Goal: Information Seeking & Learning: Understand process/instructions

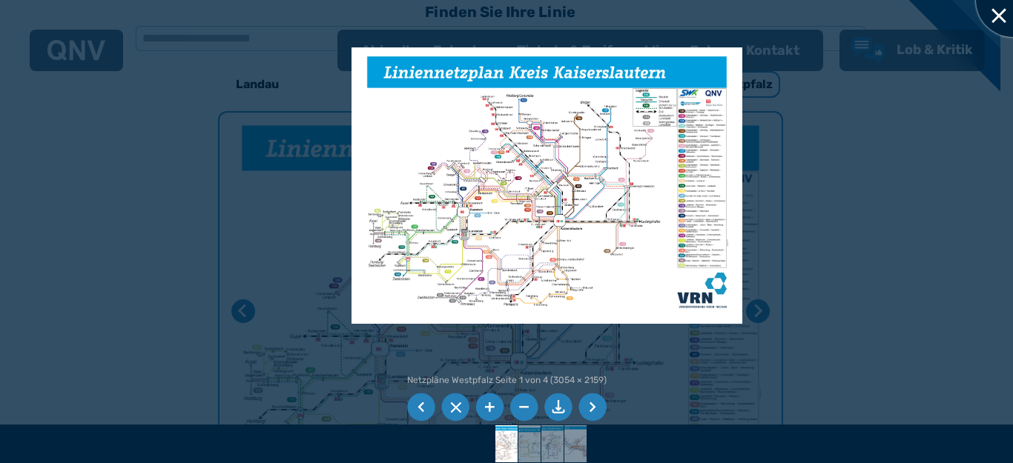
click at [997, 14] on div at bounding box center [1013, 0] width 74 height 74
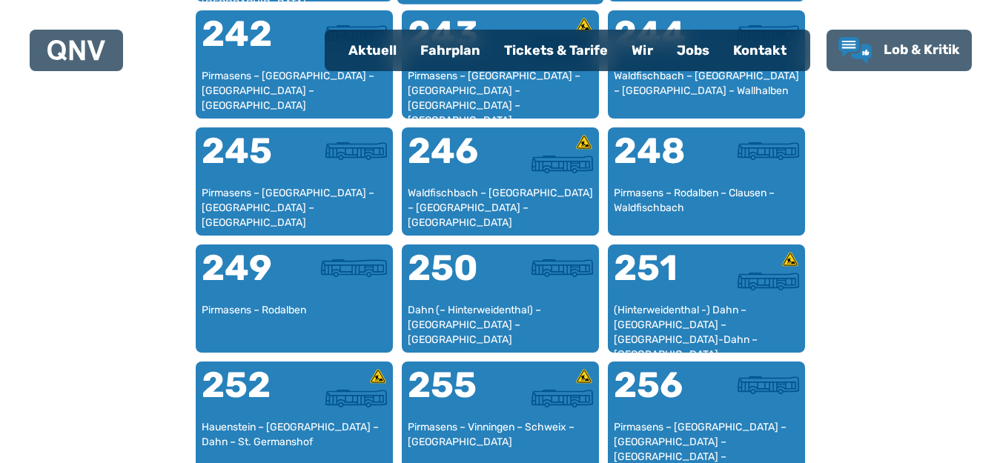
scroll to position [1717, 0]
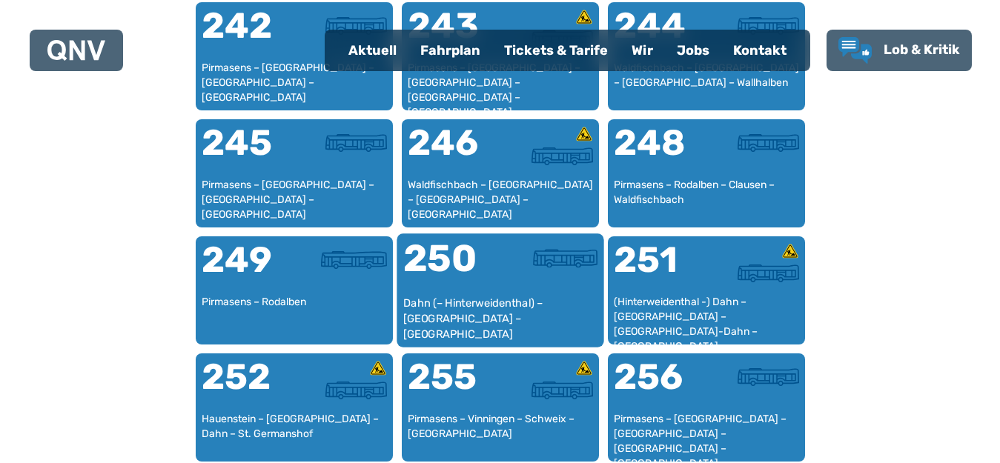
click at [490, 273] on div "250" at bounding box center [451, 268] width 97 height 56
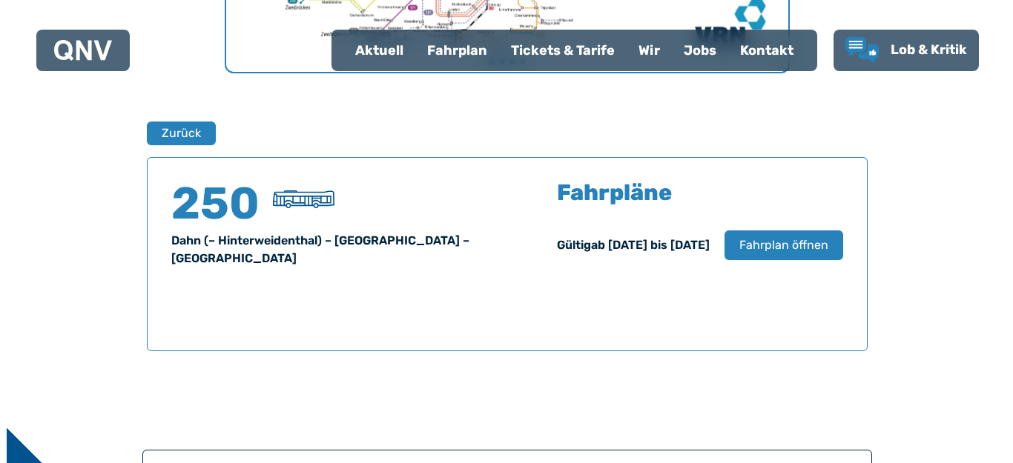
scroll to position [977, 0]
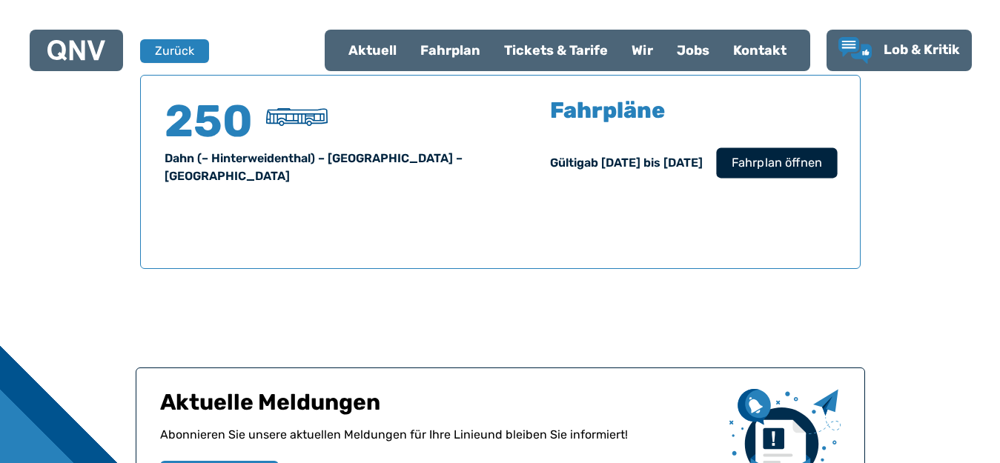
click at [770, 169] on span "Fahrplan öffnen" at bounding box center [776, 163] width 90 height 18
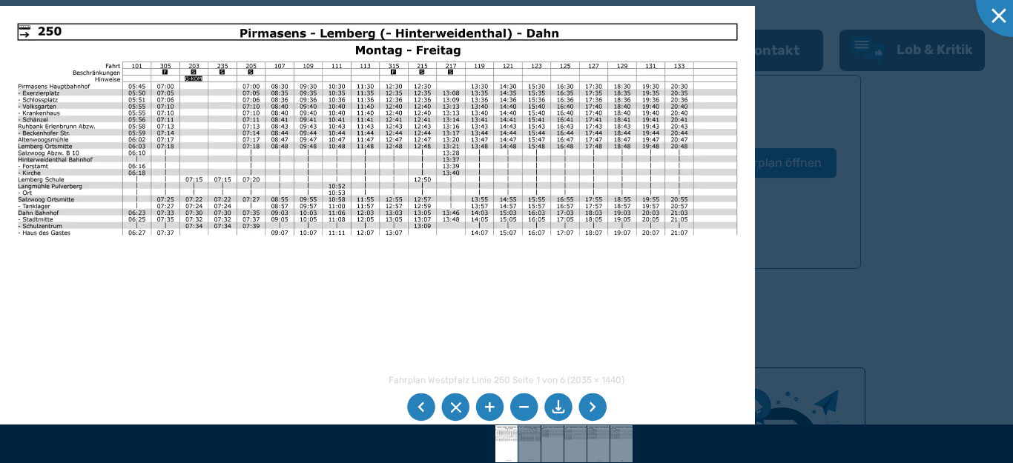
click at [594, 408] on li at bounding box center [592, 408] width 28 height 28
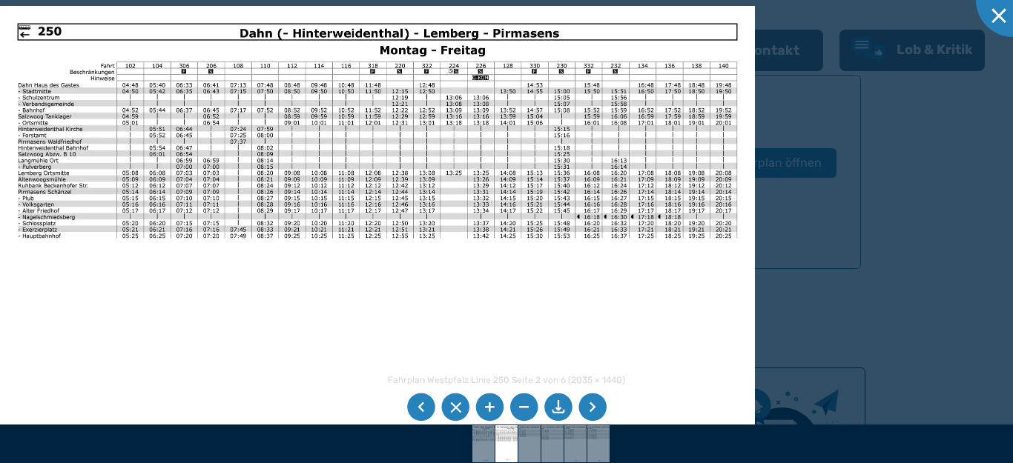
click at [594, 408] on li at bounding box center [592, 408] width 28 height 28
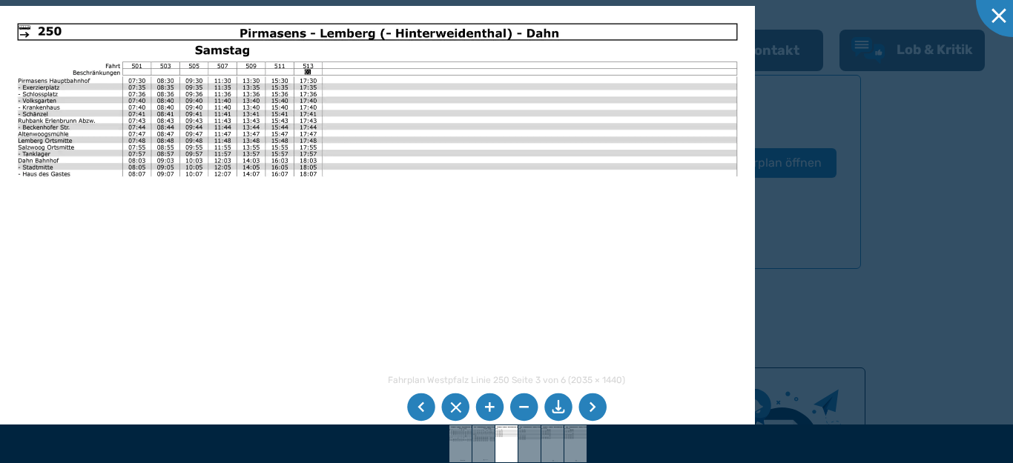
click at [592, 416] on li at bounding box center [592, 408] width 28 height 28
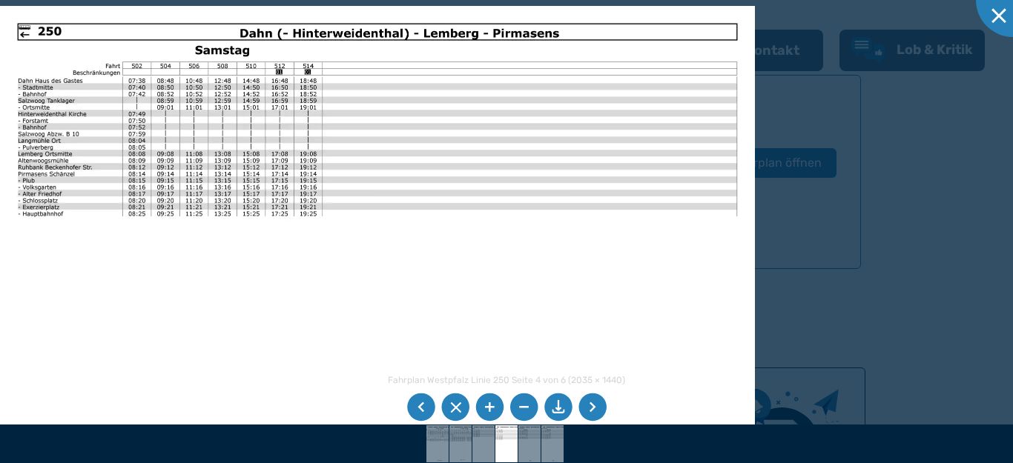
click at [428, 406] on li at bounding box center [421, 408] width 28 height 28
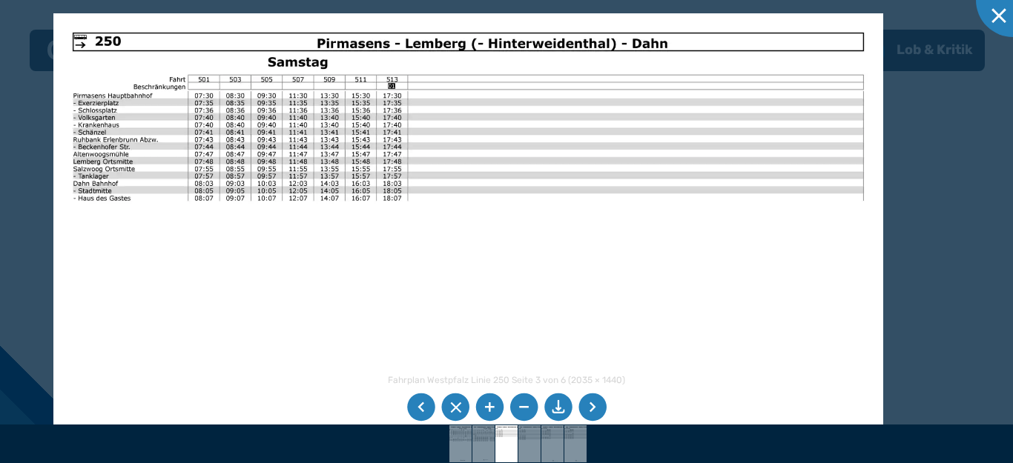
click at [176, 137] on img at bounding box center [468, 306] width 830 height 587
click at [587, 406] on li at bounding box center [592, 408] width 28 height 28
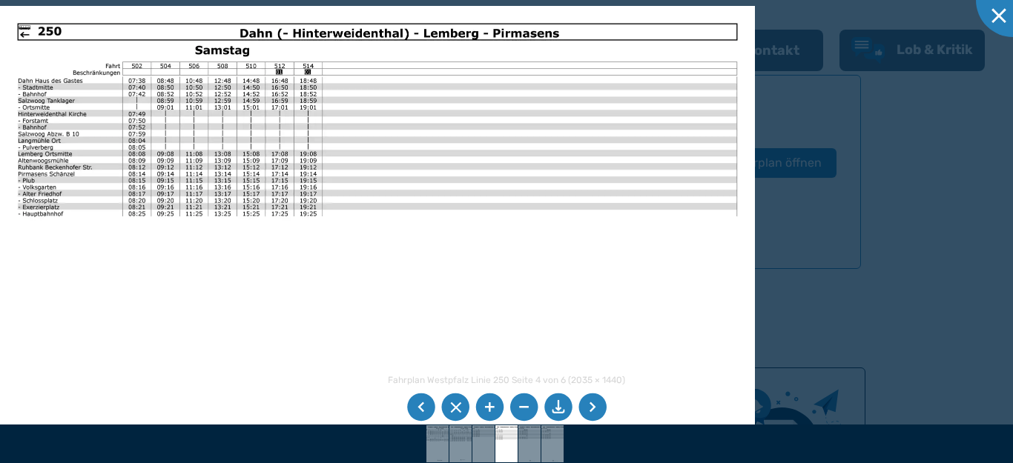
click at [593, 406] on li at bounding box center [592, 408] width 28 height 28
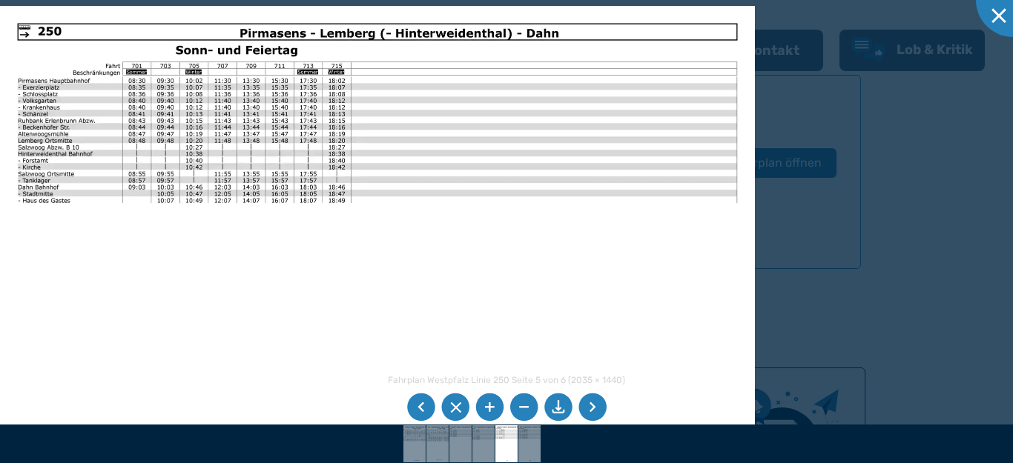
click at [417, 411] on li at bounding box center [421, 408] width 28 height 28
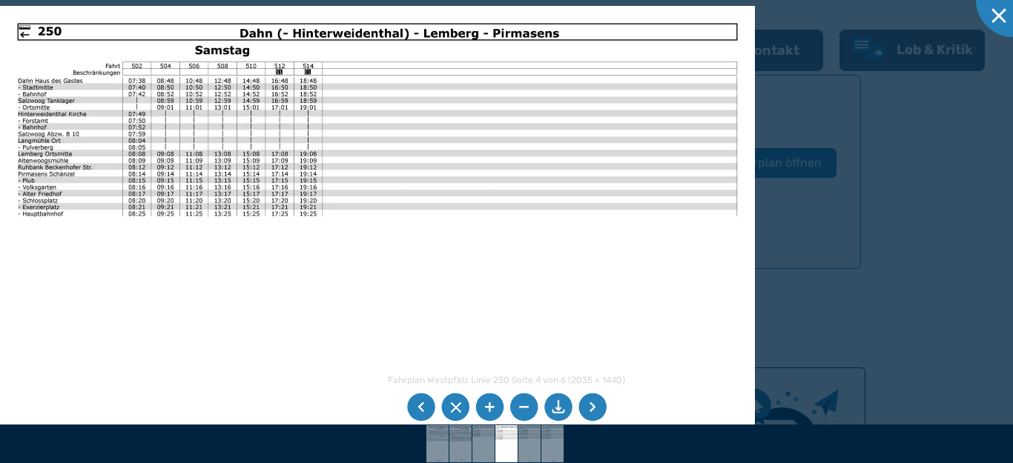
click at [417, 411] on li at bounding box center [421, 408] width 28 height 28
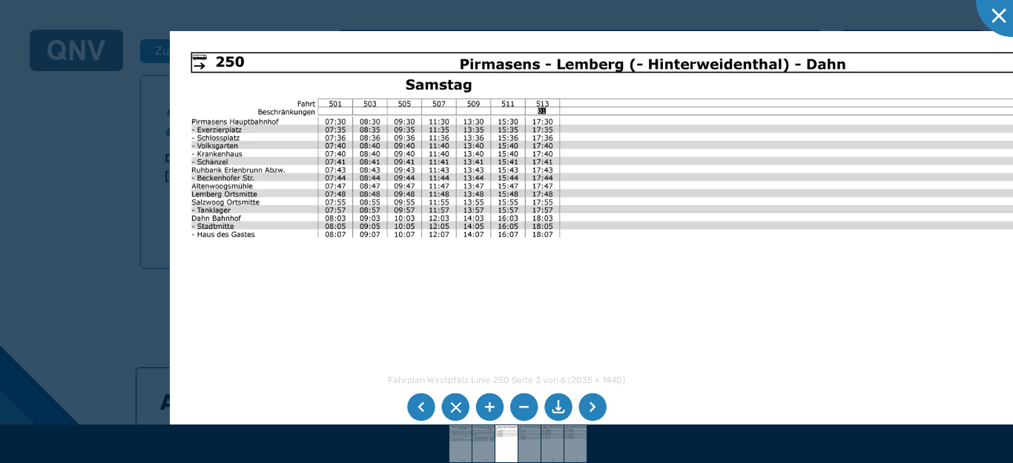
click at [652, 371] on img at bounding box center [626, 354] width 913 height 646
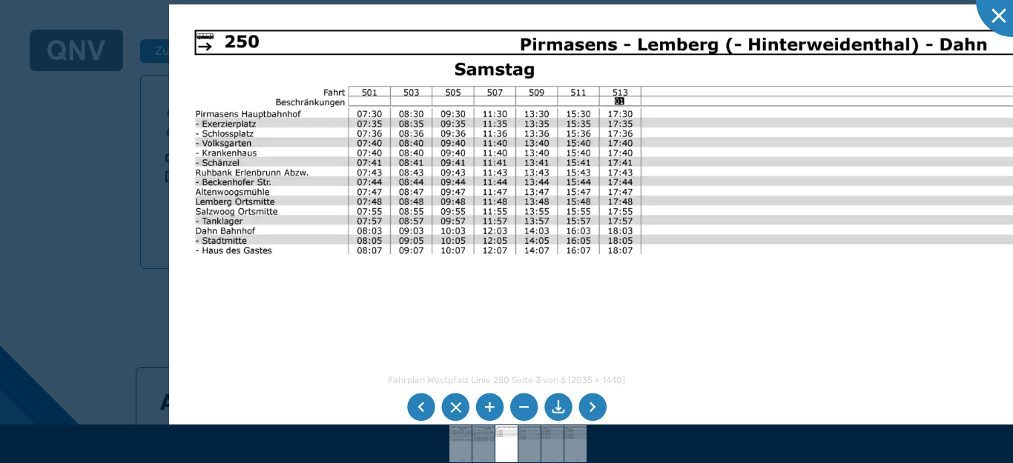
click at [569, 345] on img at bounding box center [721, 395] width 1105 height 782
click at [591, 409] on li at bounding box center [592, 408] width 28 height 28
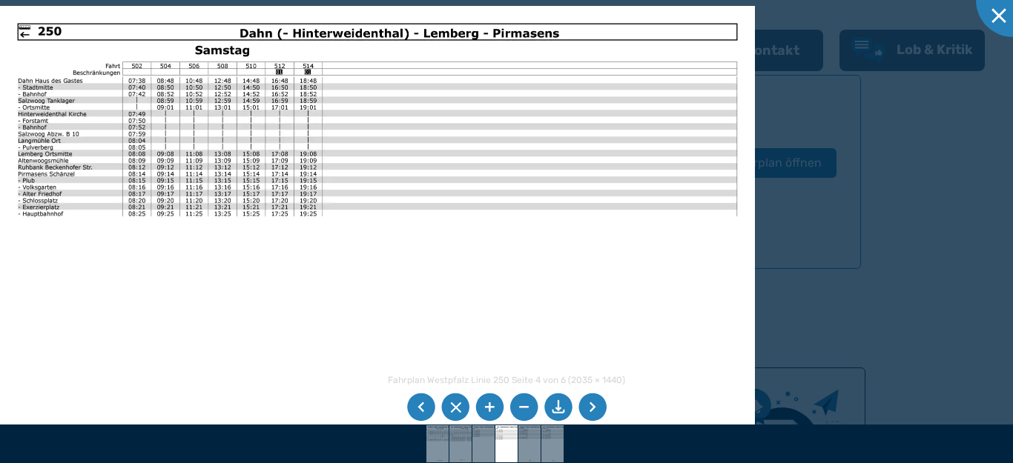
click at [424, 411] on li at bounding box center [421, 408] width 28 height 28
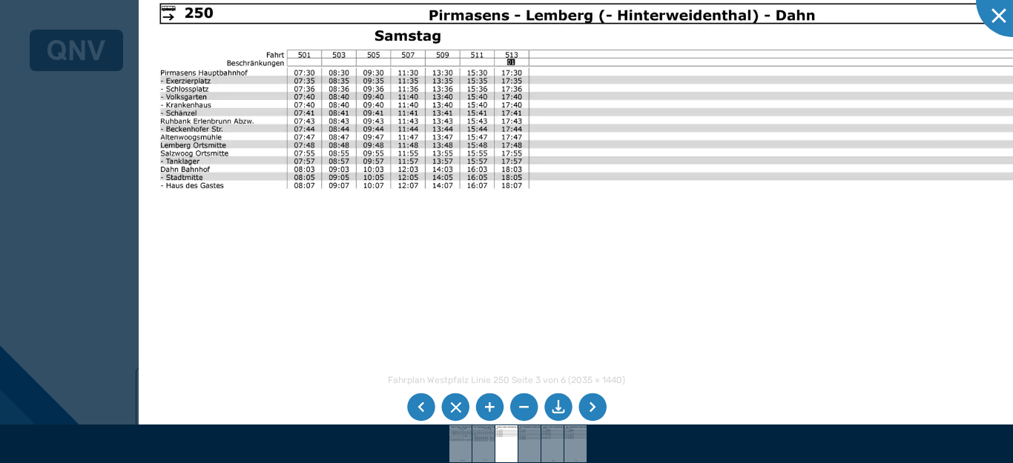
click at [213, 268] on img at bounding box center [595, 305] width 913 height 646
